Goal: Task Accomplishment & Management: Manage account settings

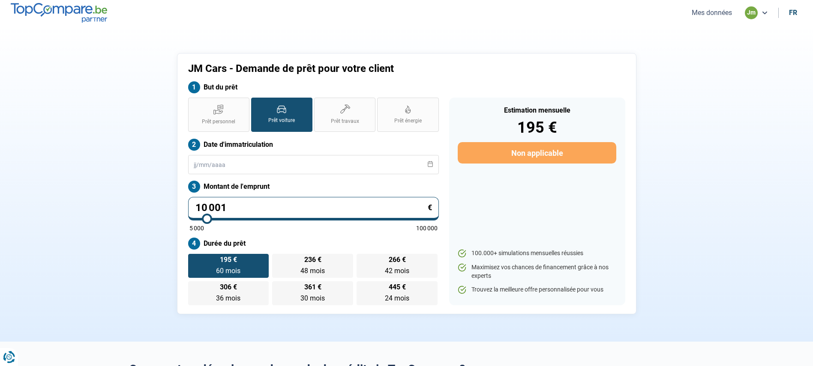
click at [718, 15] on button "Mes données" at bounding box center [711, 12] width 45 height 9
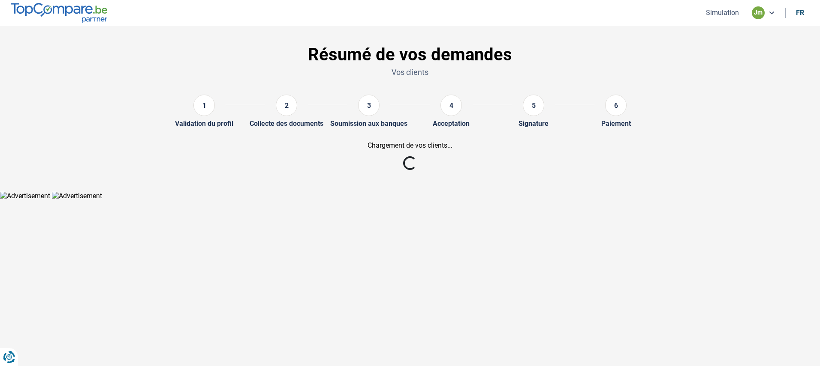
click at [763, 13] on div "jm" at bounding box center [757, 12] width 13 height 13
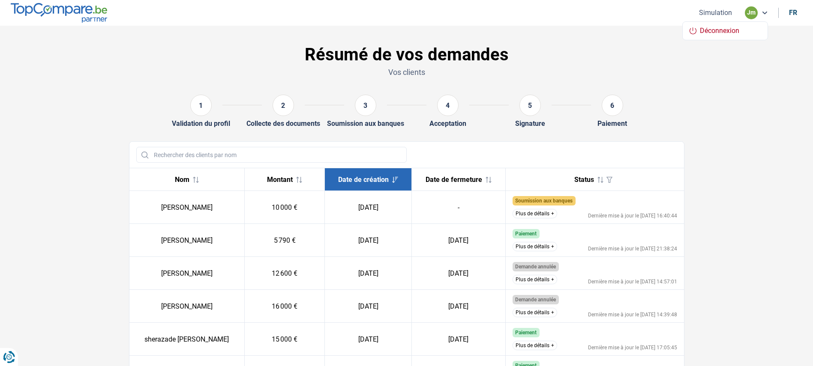
click at [576, 201] on div "Soumission aux banques" at bounding box center [595, 200] width 165 height 9
drag, startPoint x: 562, startPoint y: 204, endPoint x: 551, endPoint y: 204, distance: 11.1
click at [551, 204] on span "Soumission aux banques" at bounding box center [543, 201] width 57 height 6
click at [568, 201] on span "Soumission aux banques" at bounding box center [543, 201] width 57 height 6
